Goal: Find contact information: Find contact information

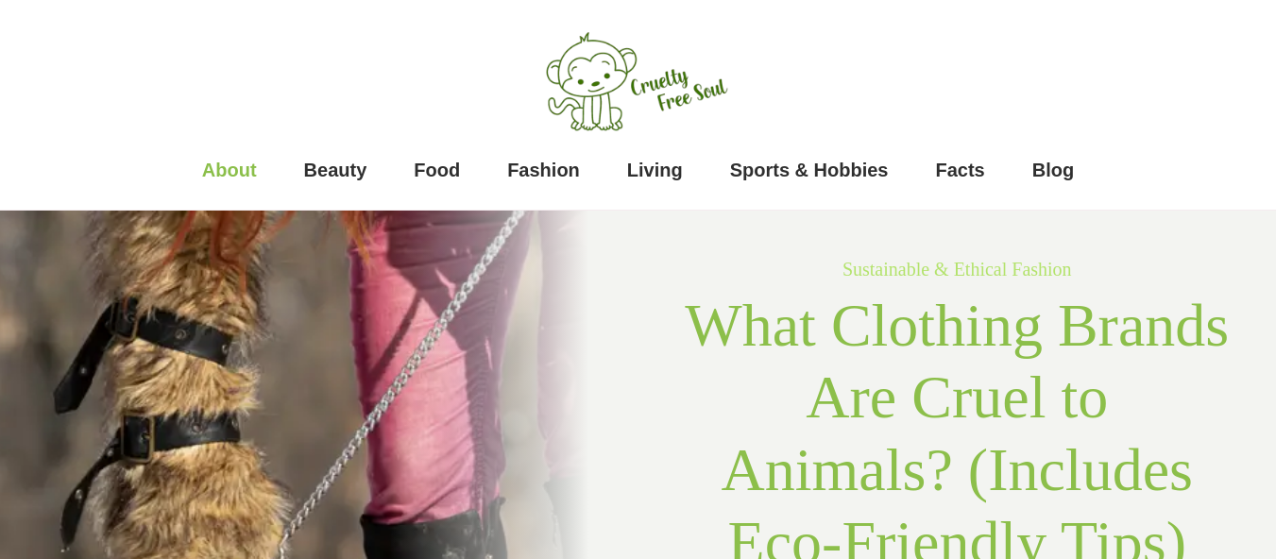
click at [236, 165] on span "About" at bounding box center [229, 170] width 55 height 38
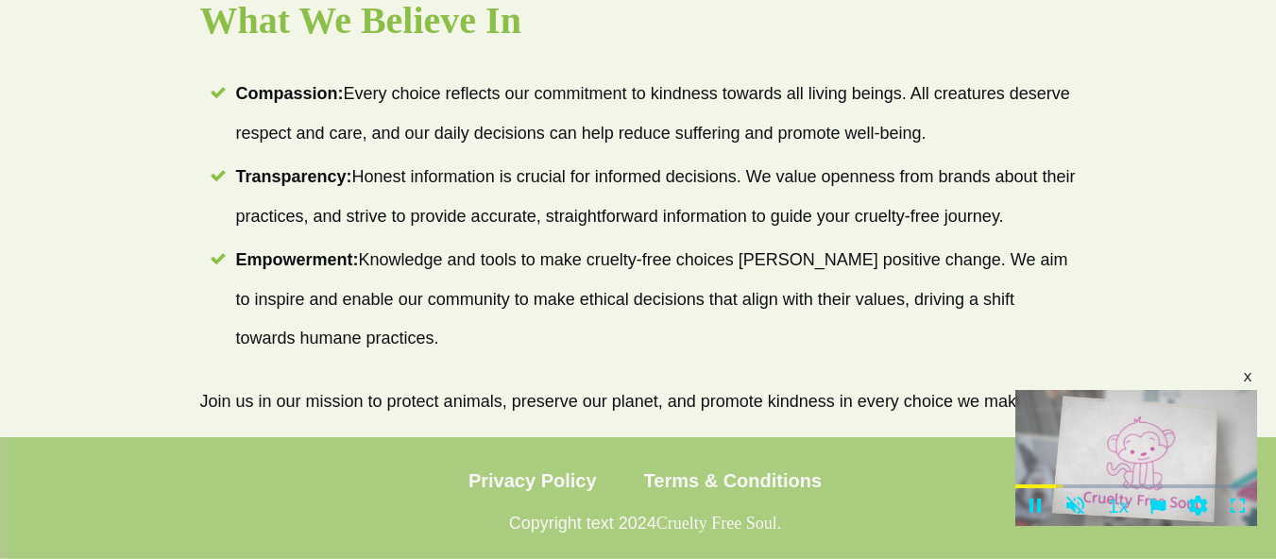
scroll to position [1729, 0]
click at [765, 479] on span "Terms & Conditions" at bounding box center [733, 481] width 179 height 38
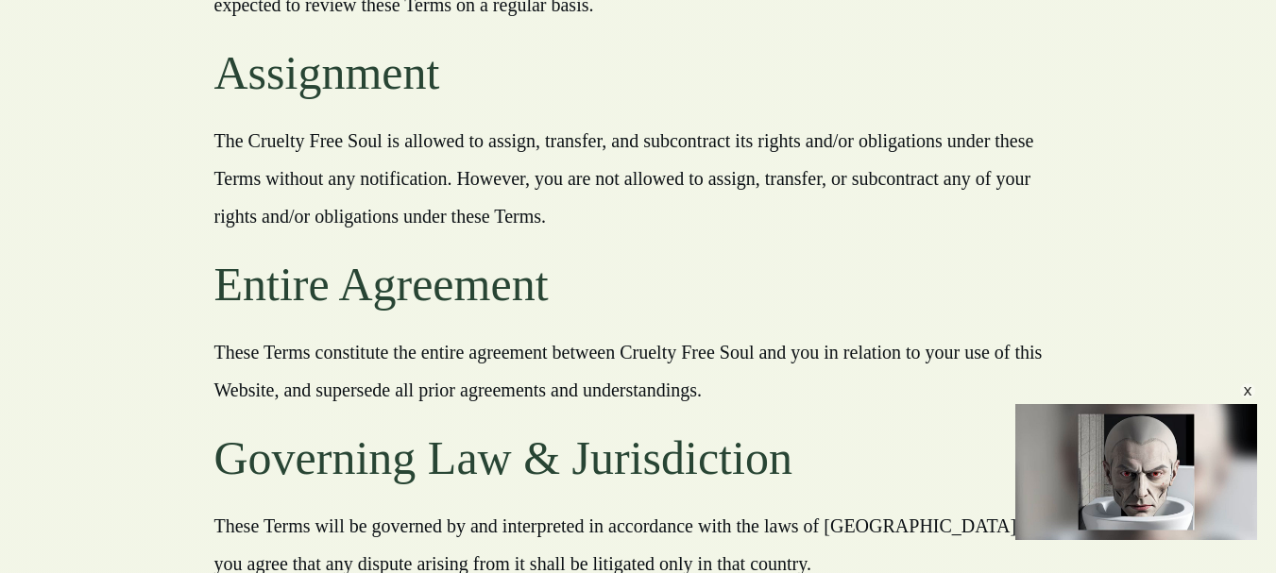
scroll to position [4023, 0]
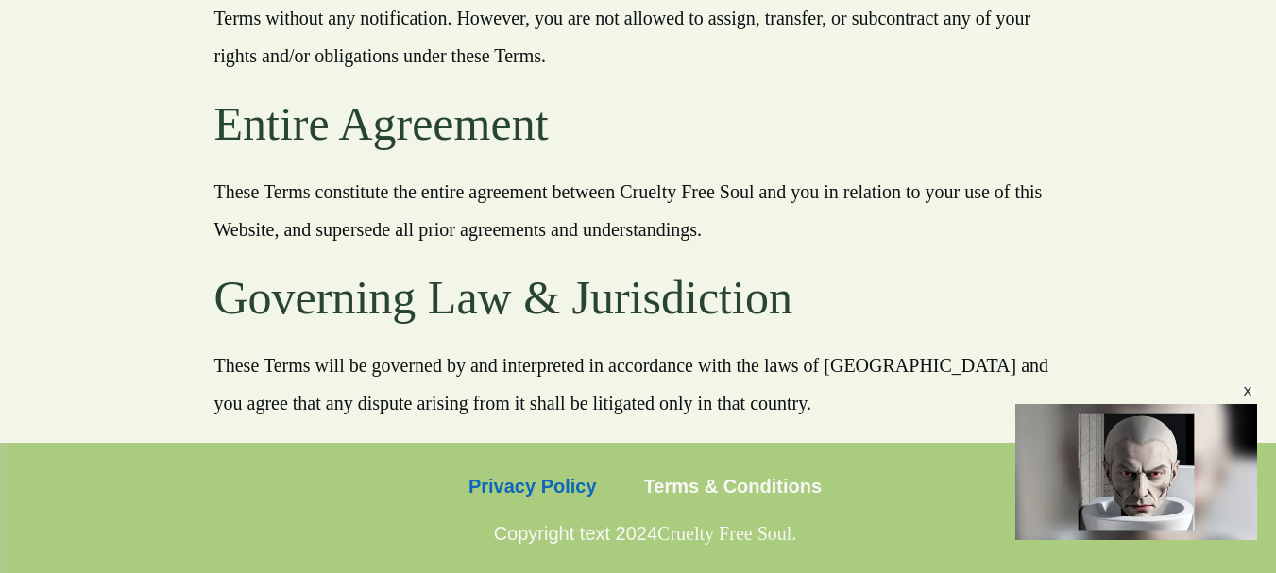
click at [562, 488] on span "Privacy Policy" at bounding box center [533, 487] width 128 height 38
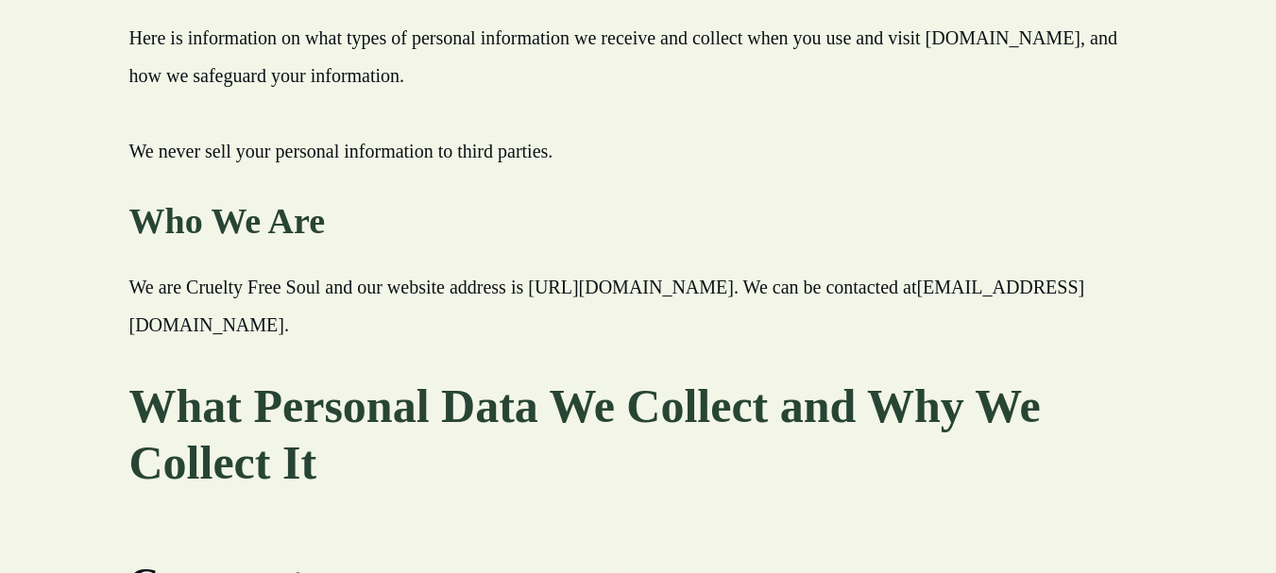
scroll to position [5573, 0]
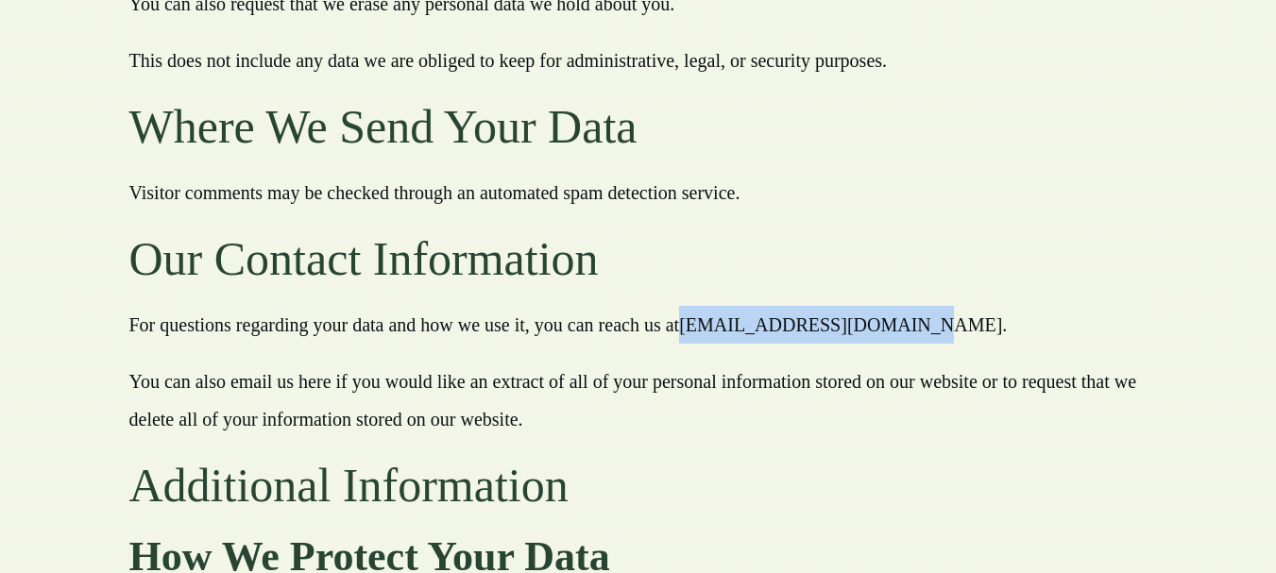
drag, startPoint x: 684, startPoint y: 288, endPoint x: 882, endPoint y: 291, distance: 198.4
click at [882, 306] on p "For questions regarding your data and how we use it, you can reach us at [EMAIL…" at bounding box center [638, 334] width 1018 height 57
copy p "[EMAIL_ADDRESS][DOMAIN_NAME]"
